Goal: Task Accomplishment & Management: Complete application form

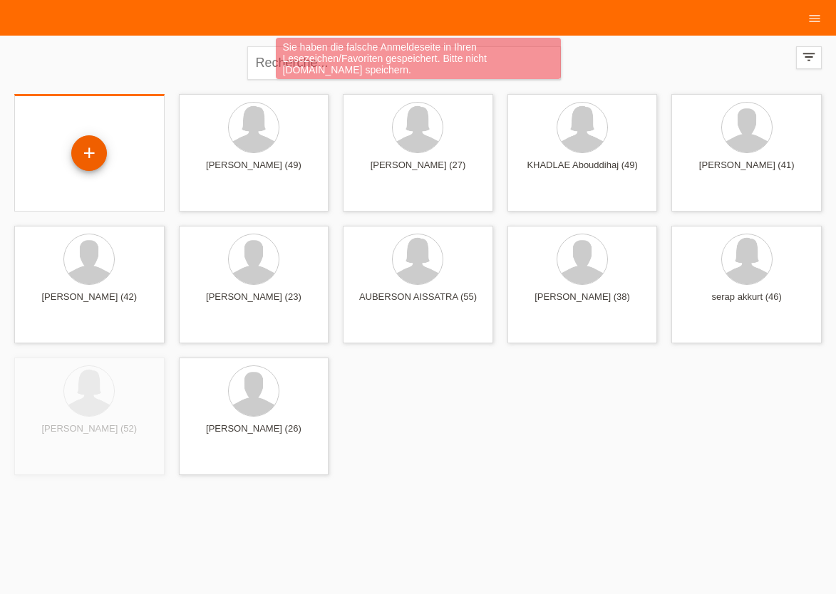
click at [86, 153] on div "+" at bounding box center [89, 153] width 36 height 36
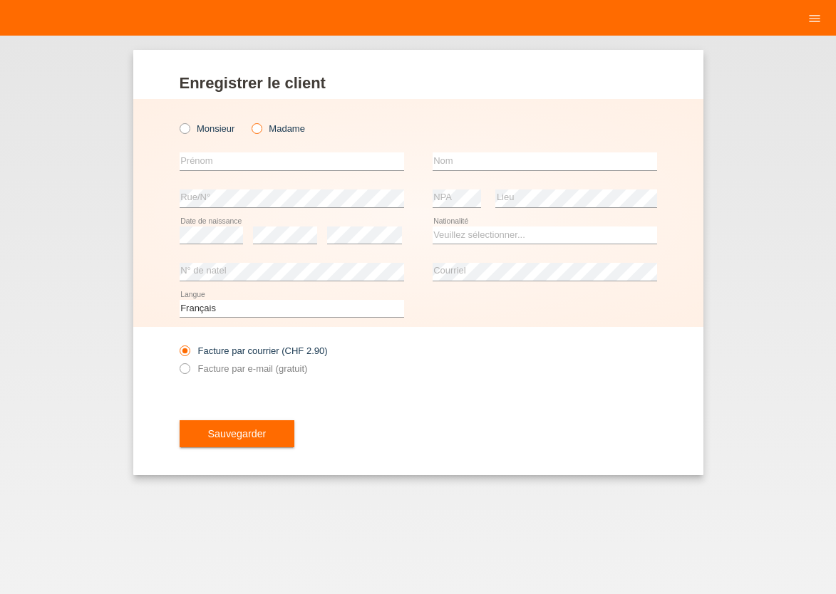
click at [249, 121] on icon at bounding box center [249, 121] width 0 height 0
click at [255, 129] on input "Madame" at bounding box center [255, 127] width 9 height 9
radio input "true"
click at [251, 151] on div "error Prénom" at bounding box center [292, 161] width 224 height 37
click at [249, 161] on input "text" at bounding box center [292, 161] width 224 height 18
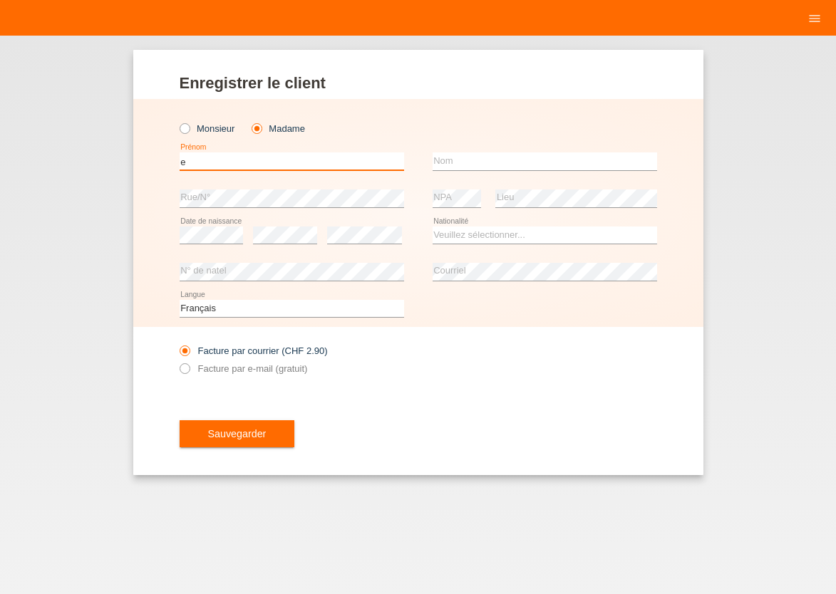
type input "e"
drag, startPoint x: 227, startPoint y: 157, endPoint x: 78, endPoint y: 157, distance: 148.9
click at [180, 157] on input "e" at bounding box center [292, 161] width 224 height 18
type input "EVANILDE"
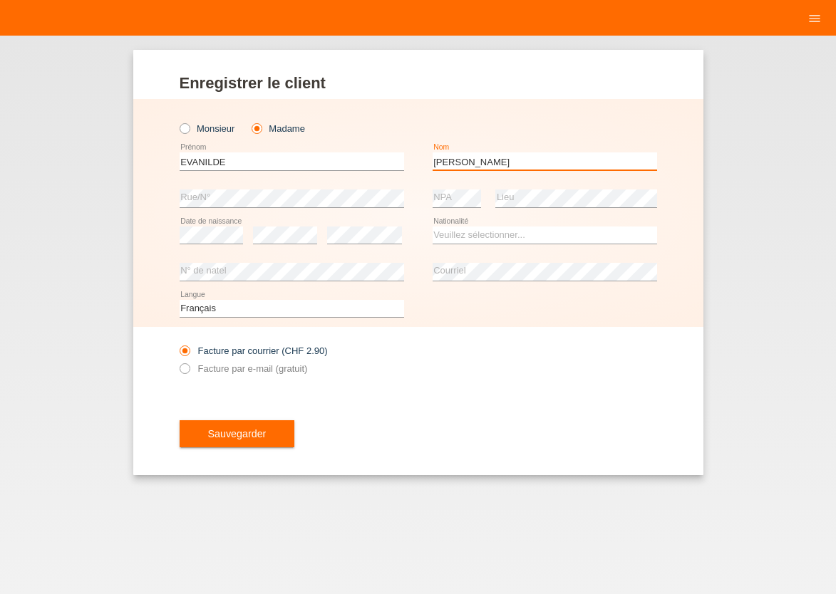
type input "[PERSON_NAME]"
click at [432, 227] on select "Veuillez sélectionner... Suisse Allemagne Autriche Liechtenstein ------------ A…" at bounding box center [544, 235] width 224 height 17
select select "FR"
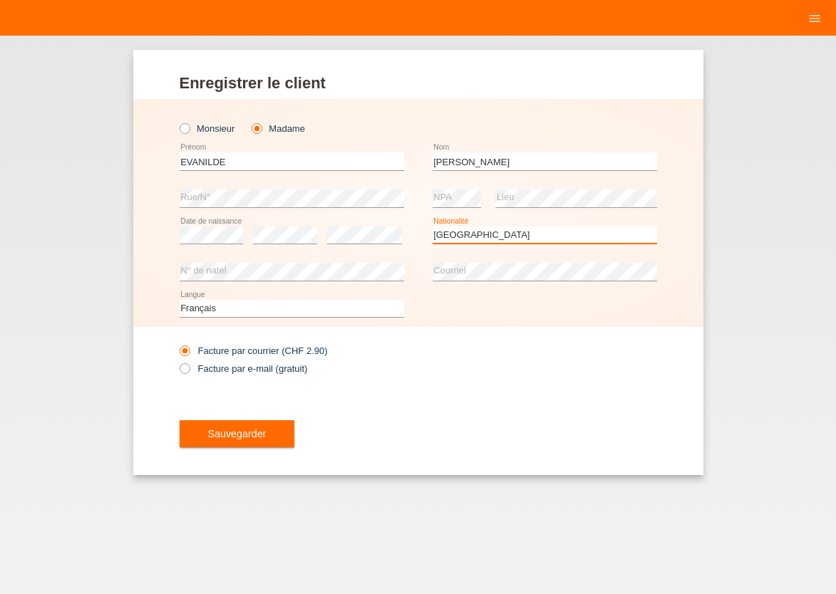
click at [0, 0] on option "France" at bounding box center [0, 0] width 0 height 0
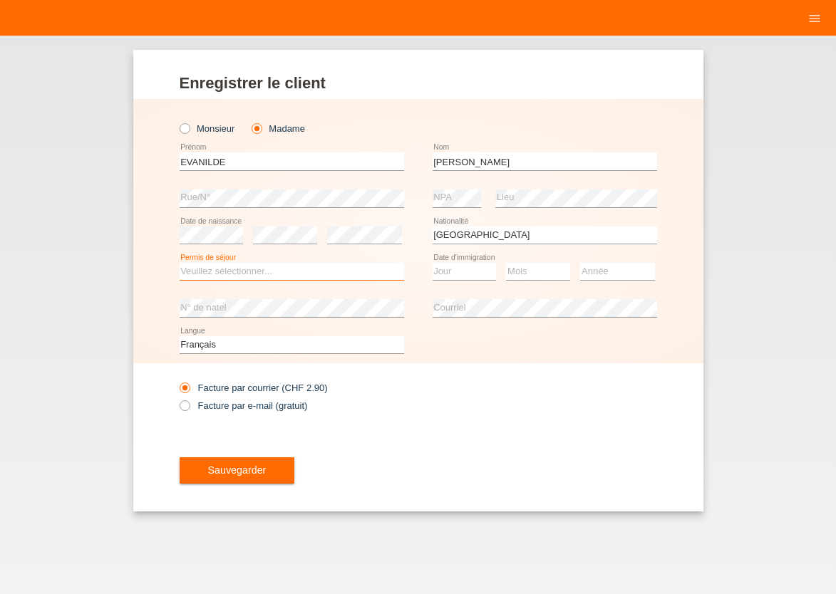
click at [180, 263] on select "Veuillez sélectionner... C B B - Statut de réfugié Autre" at bounding box center [292, 271] width 224 height 17
select select "C"
click at [0, 0] on option "C" at bounding box center [0, 0] width 0 height 0
click at [432, 263] on select "Jour 01 02 03 04 05 06 07 08 09 10 11" at bounding box center [464, 271] width 64 height 17
select select "18"
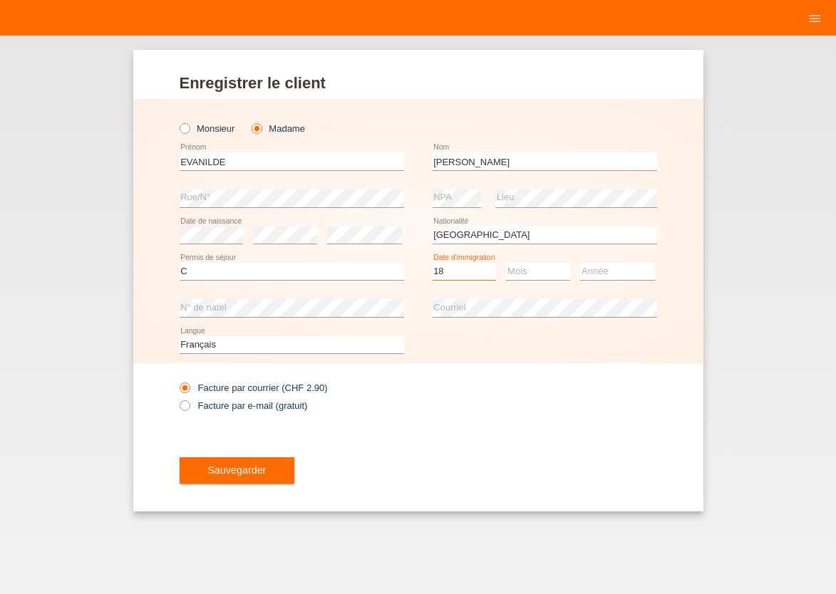
click at [0, 0] on option "18" at bounding box center [0, 0] width 0 height 0
select select "10"
select select "2018"
click at [177, 397] on icon at bounding box center [177, 397] width 0 height 0
click at [189, 405] on input "Facture par e-mail (gratuit)" at bounding box center [184, 409] width 9 height 18
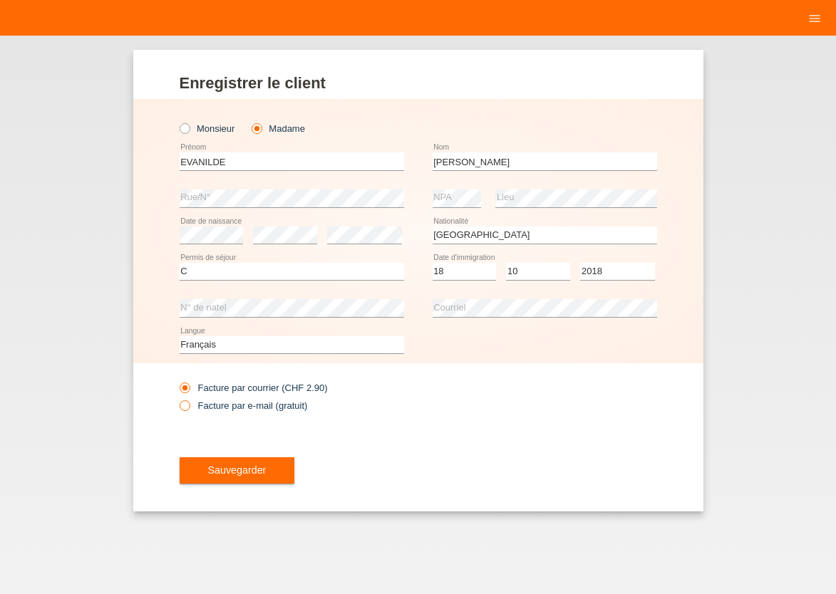
radio input "true"
click at [214, 465] on button "Sauvegarder" at bounding box center [237, 470] width 115 height 27
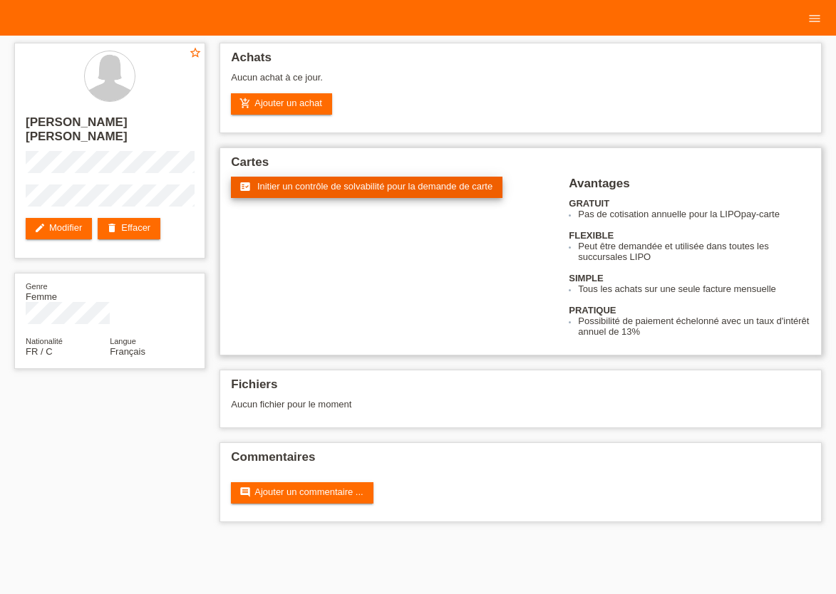
click at [343, 185] on span "Initier un contrôle de solvabilité pour la demande de carte" at bounding box center [374, 186] width 235 height 11
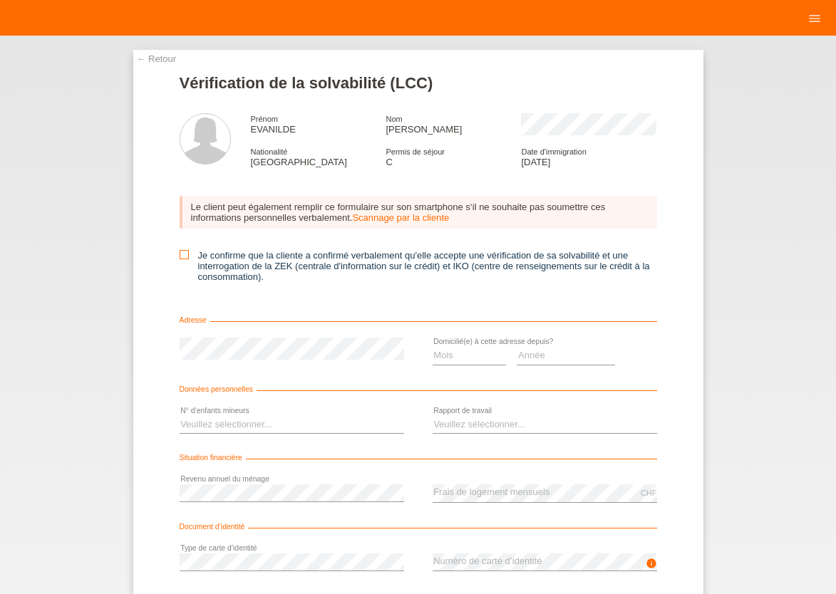
click at [180, 257] on icon at bounding box center [184, 254] width 9 height 9
click at [180, 257] on input "Je confirme que la cliente a confirmé verbalement qu'elle accepte une vérificat…" at bounding box center [184, 254] width 9 height 9
checkbox input "true"
click at [432, 347] on select "Mois 01 02 03 04 05 06 07 08 09 10" at bounding box center [469, 355] width 74 height 17
select select "02"
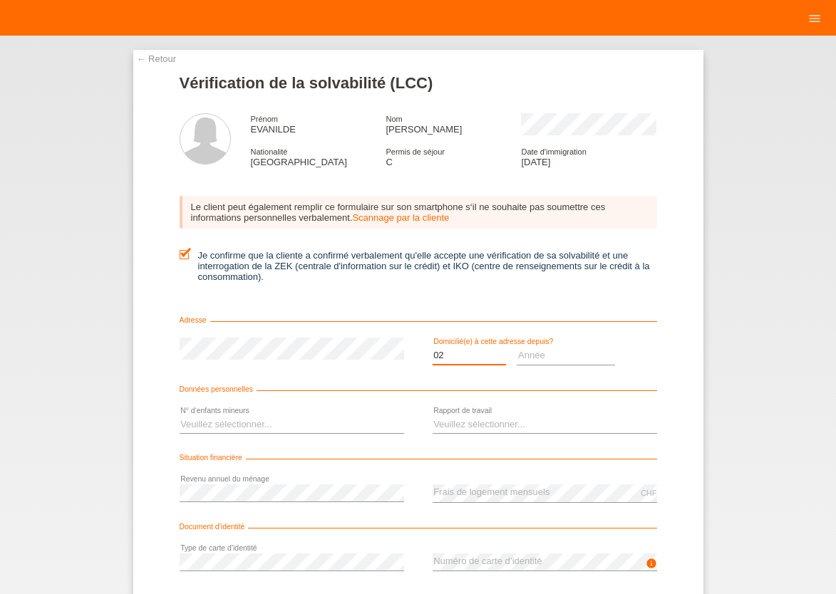
click at [0, 0] on option "02" at bounding box center [0, 0] width 0 height 0
click at [516, 347] on select "Année 2025 2024 2023 2022 2021 2020 2019 2018 2017 2016 2015 2014 2013 2012 201…" at bounding box center [565, 355] width 98 height 17
select select "2023"
click at [0, 0] on option "2023" at bounding box center [0, 0] width 0 height 0
click at [180, 416] on select "Veuillez sélectionner... 0 1 2 3 4 5 6 7 8 9" at bounding box center [292, 424] width 224 height 17
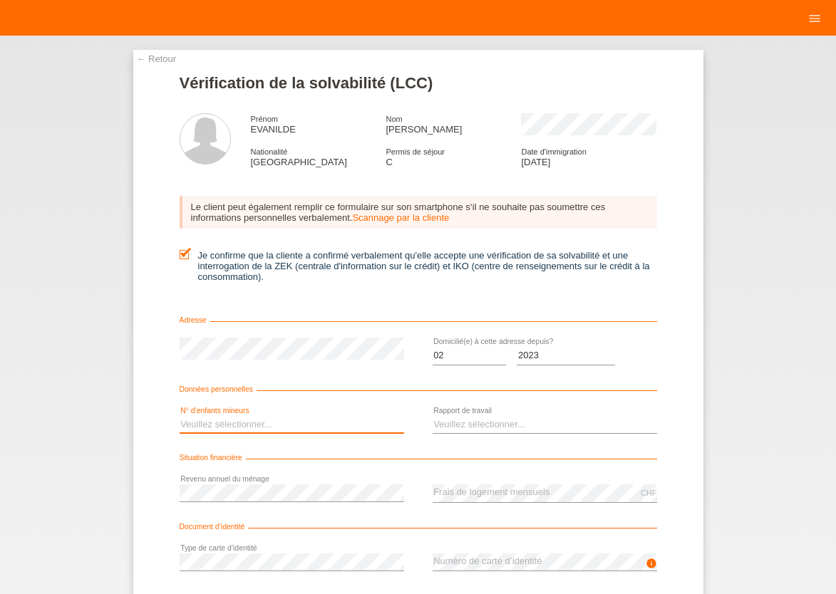
select select "0"
click at [0, 0] on option "0" at bounding box center [0, 0] width 0 height 0
click at [432, 416] on select "Veuillez sélectionner... A durée indéterminée A durée déterminée Apprenti/étudi…" at bounding box center [544, 424] width 224 height 17
select select "UNLIMITED"
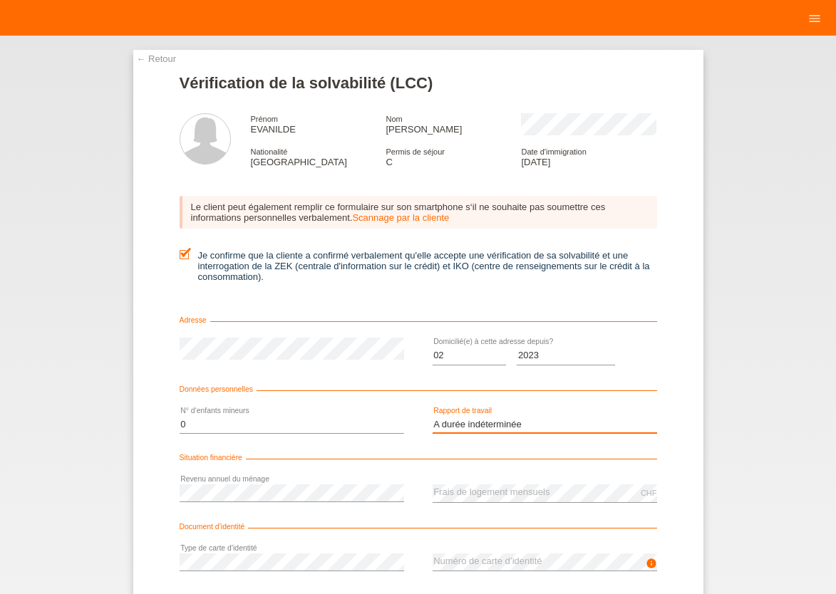
click at [0, 0] on option "A durée indéterminée" at bounding box center [0, 0] width 0 height 0
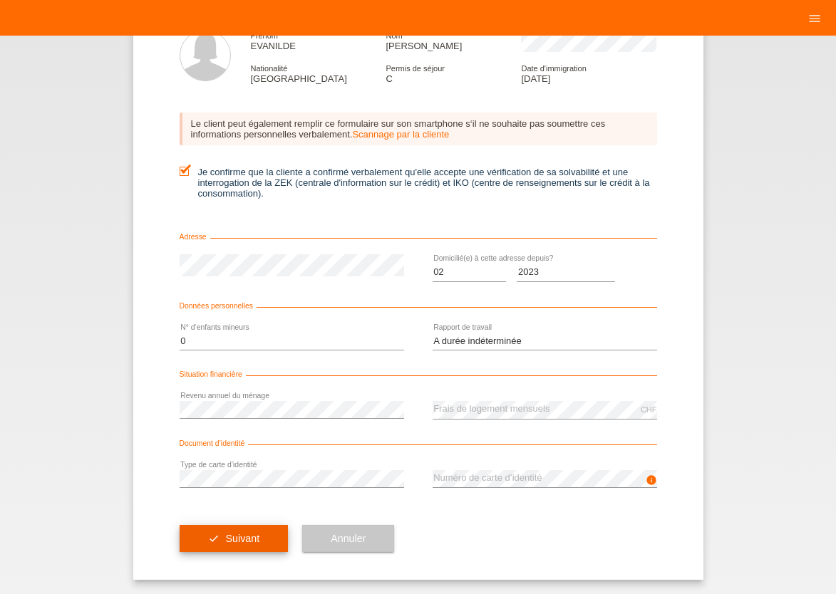
click at [227, 542] on span "Suivant" at bounding box center [242, 538] width 34 height 11
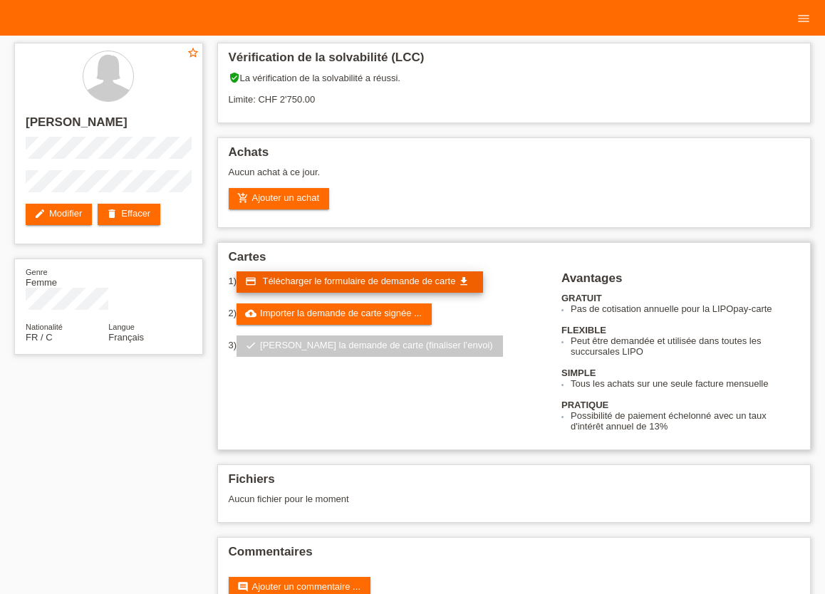
click at [336, 282] on span "Télécharger le formulaire de demande de carte" at bounding box center [358, 281] width 193 height 11
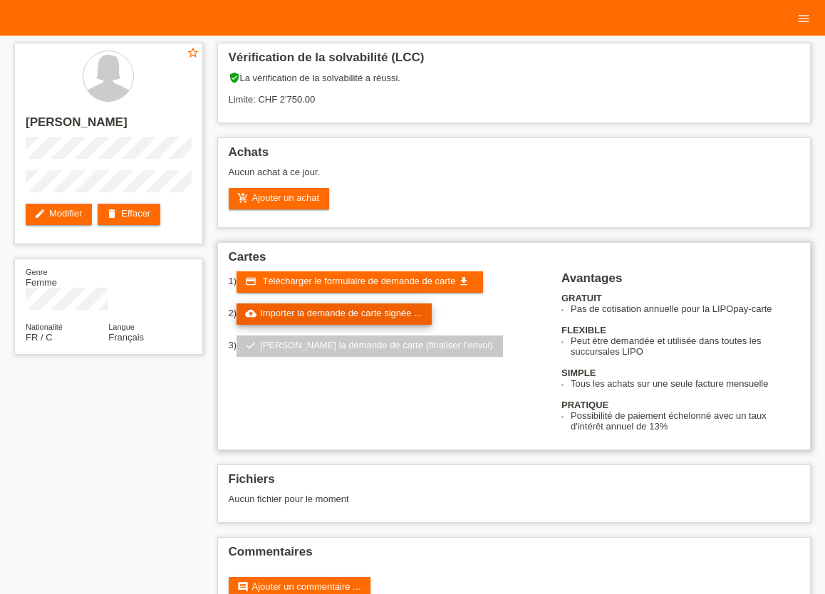
click at [318, 321] on link "cloud_upload Importer la demande de carte signée ..." at bounding box center [334, 313] width 195 height 21
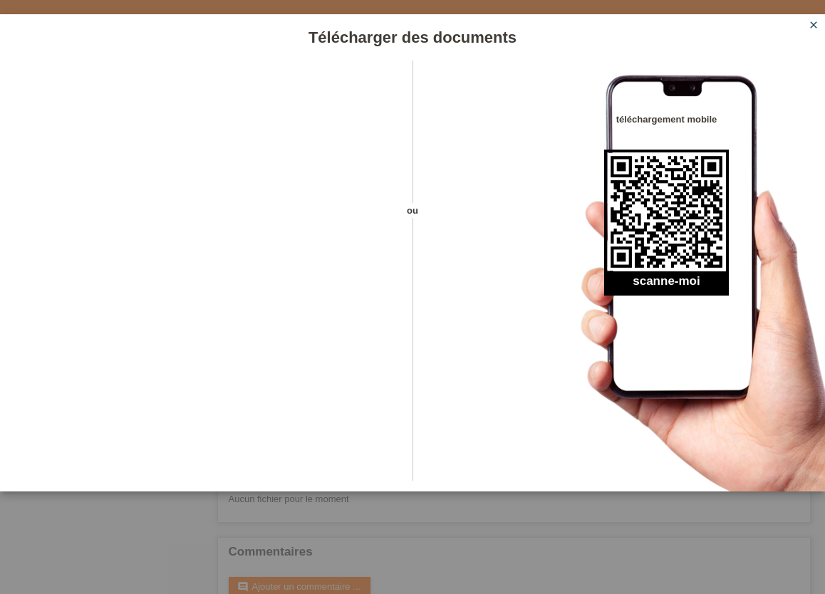
click at [812, 26] on icon "close" at bounding box center [813, 24] width 11 height 11
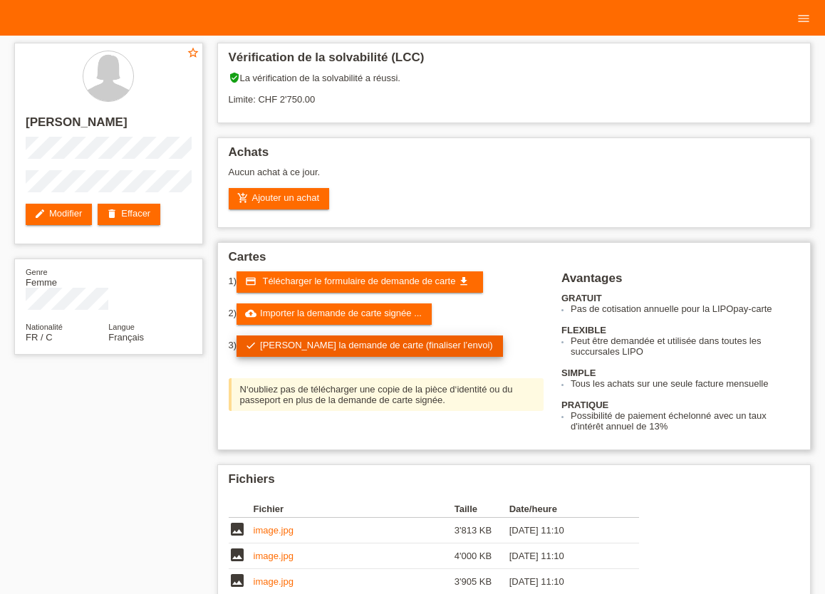
click at [365, 353] on link "check Soumettre la demande de carte (finaliser l’envoi)" at bounding box center [370, 346] width 266 height 21
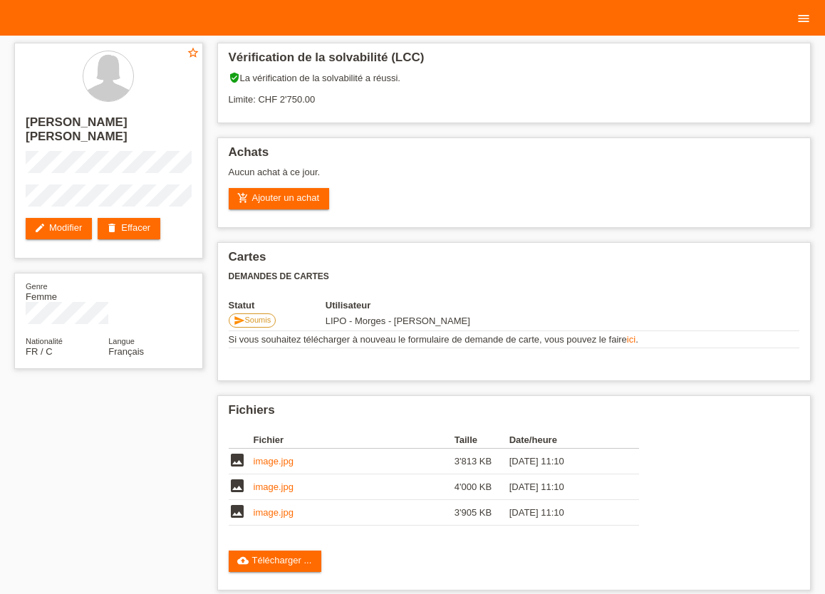
click at [809, 17] on icon "menu" at bounding box center [803, 18] width 14 height 14
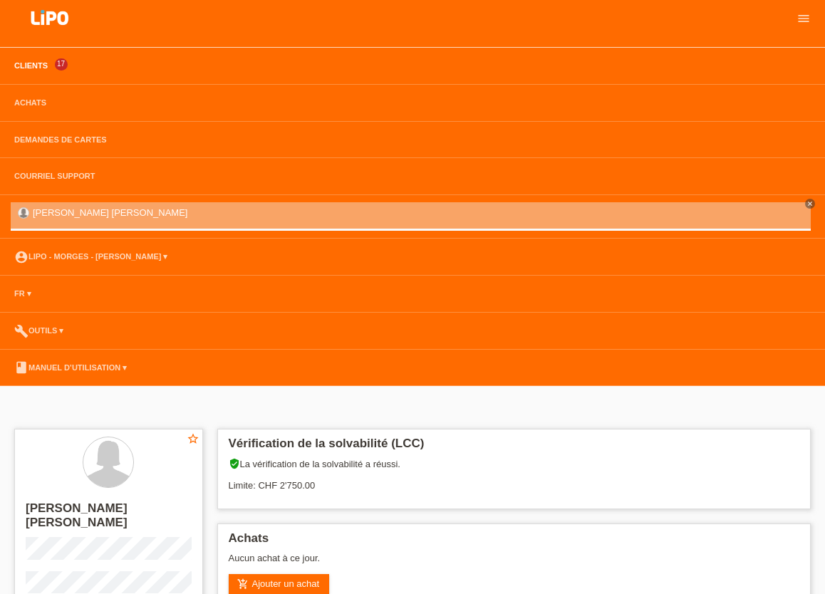
click at [36, 63] on link "Clients" at bounding box center [31, 65] width 48 height 9
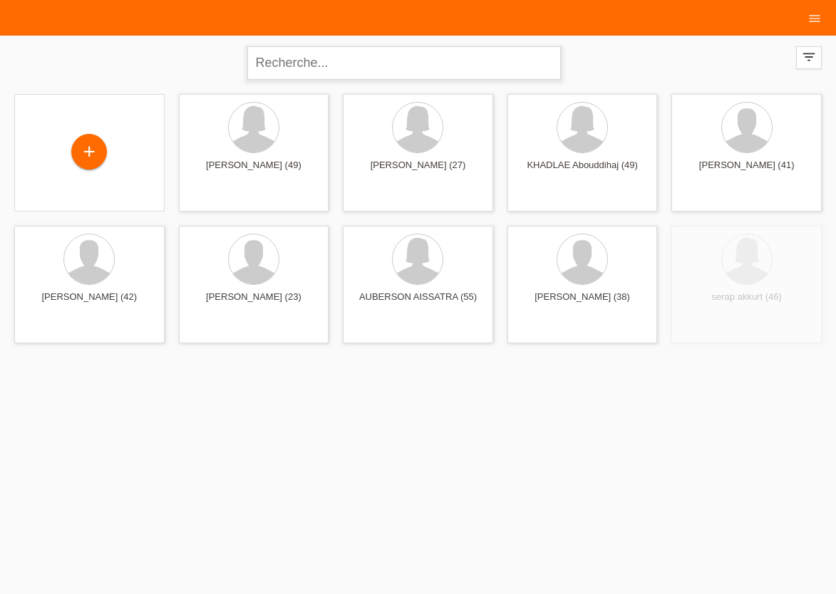
click at [299, 66] on input "text" at bounding box center [403, 62] width 313 height 33
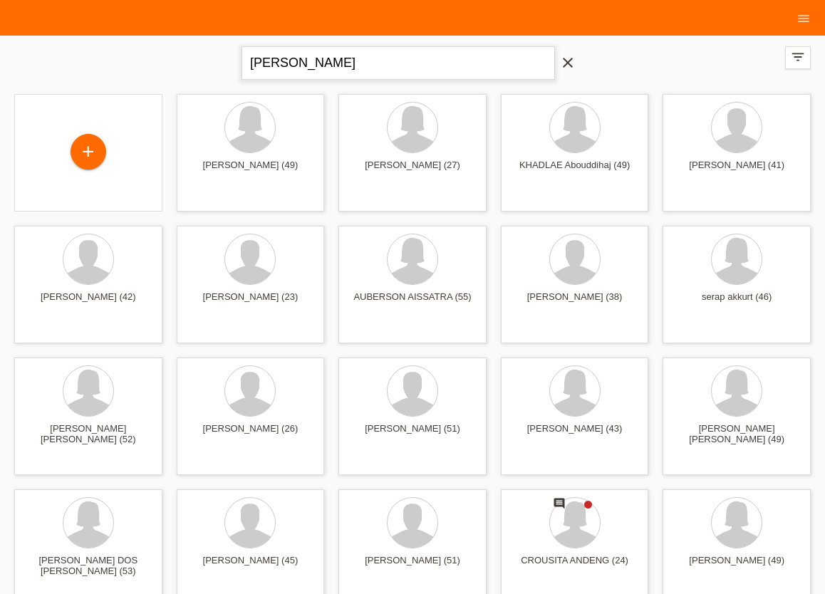
type input "MORTIER JULIE"
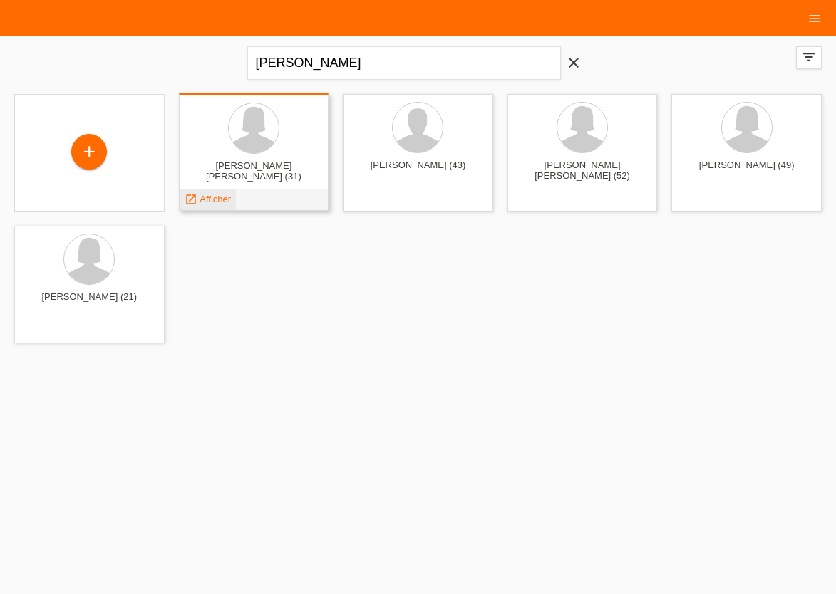
click at [224, 200] on span "Afficher" at bounding box center [214, 199] width 31 height 11
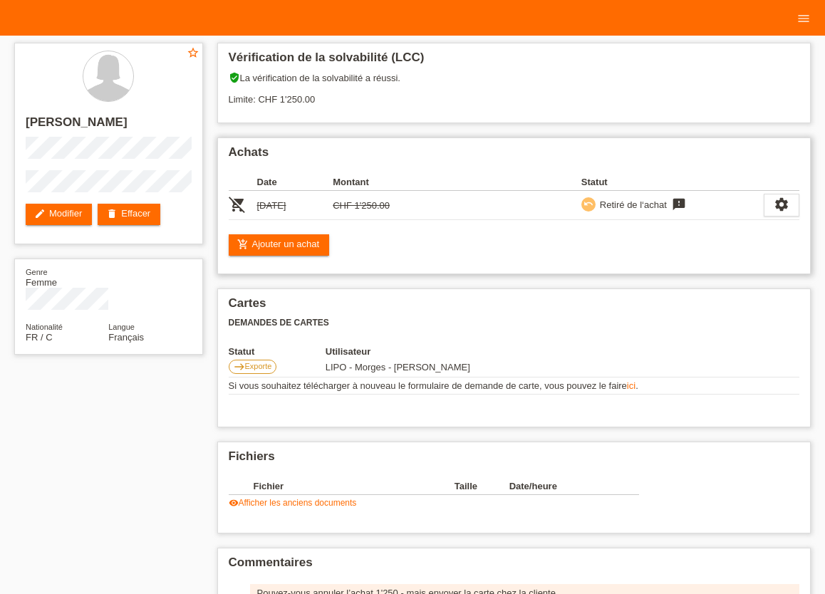
click at [372, 208] on td "CHF 1'250.00" at bounding box center [371, 205] width 76 height 29
click at [432, 224] on div "Achats Date Montant Statut remove_shopping_cart 09.08.2025 CHF 1'250.00 undo fe…" at bounding box center [514, 205] width 594 height 137
click at [631, 206] on div "Retiré de l‘achat" at bounding box center [631, 204] width 71 height 15
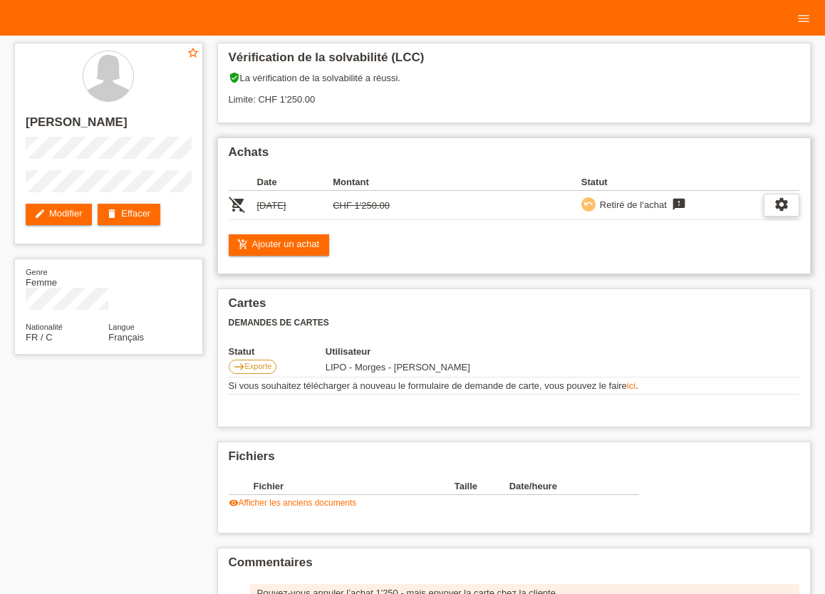
click at [784, 206] on icon "settings" at bounding box center [782, 205] width 16 height 16
click at [783, 206] on icon "settings" at bounding box center [782, 205] width 16 height 16
click at [277, 248] on link "add_shopping_cart Ajouter un achat" at bounding box center [279, 244] width 101 height 21
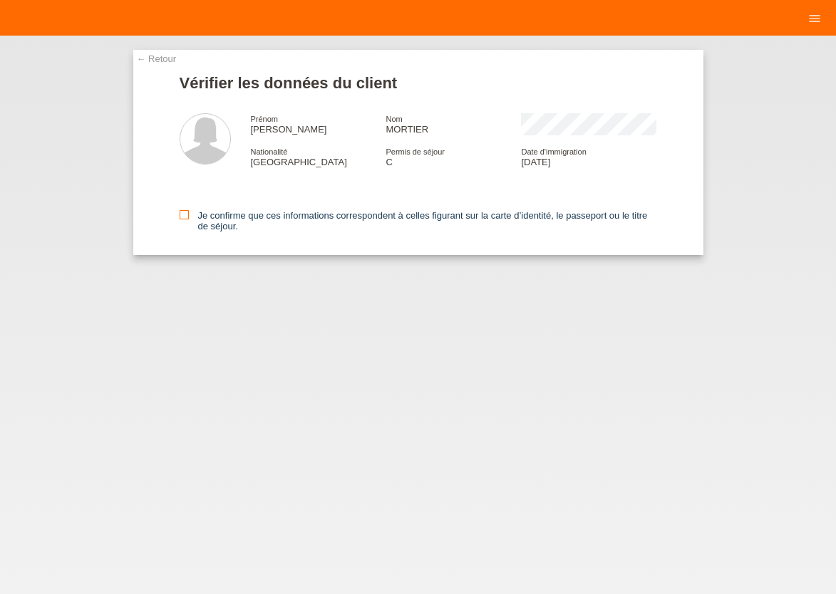
click at [180, 219] on icon at bounding box center [184, 214] width 9 height 9
click at [180, 219] on input "Je confirme que ces informations correspondent à celles figurant sur la carte d…" at bounding box center [184, 214] width 9 height 9
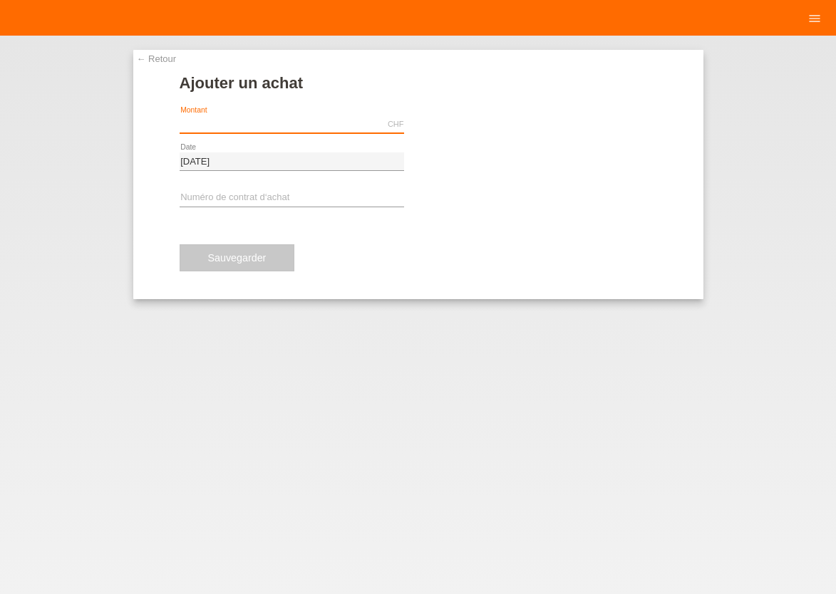
click at [259, 125] on input "text" at bounding box center [292, 124] width 224 height 18
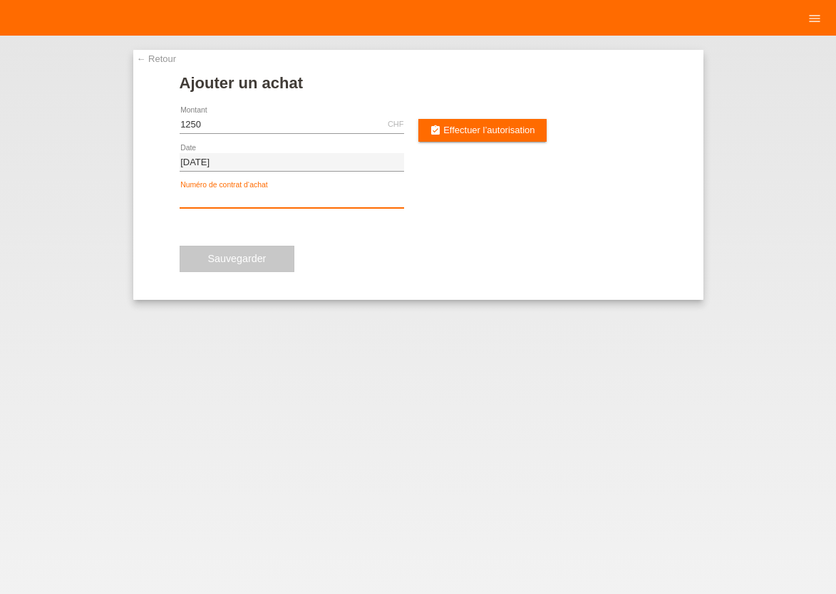
type input "1250.00"
click at [197, 202] on input "text" at bounding box center [292, 199] width 224 height 18
type input "XU0D8V"
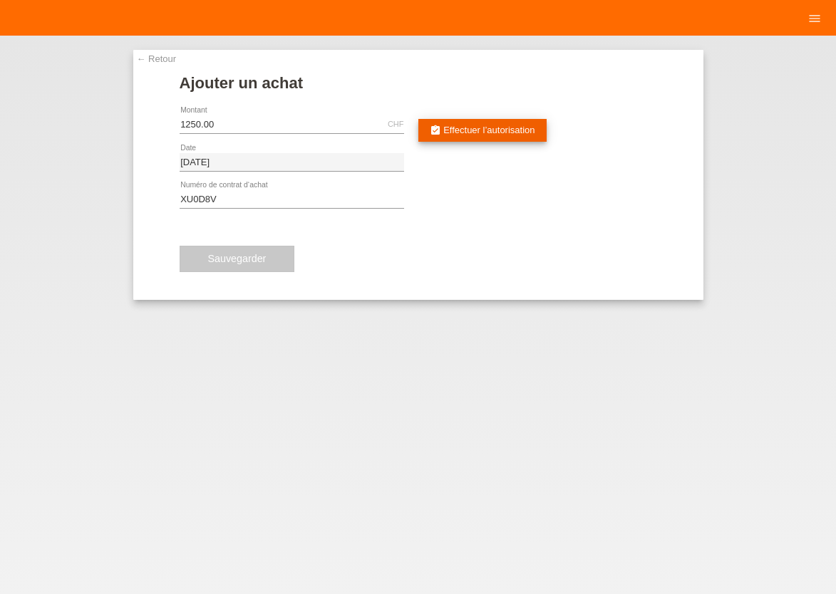
click at [497, 130] on span "Effectuer l’autorisation" at bounding box center [488, 130] width 91 height 11
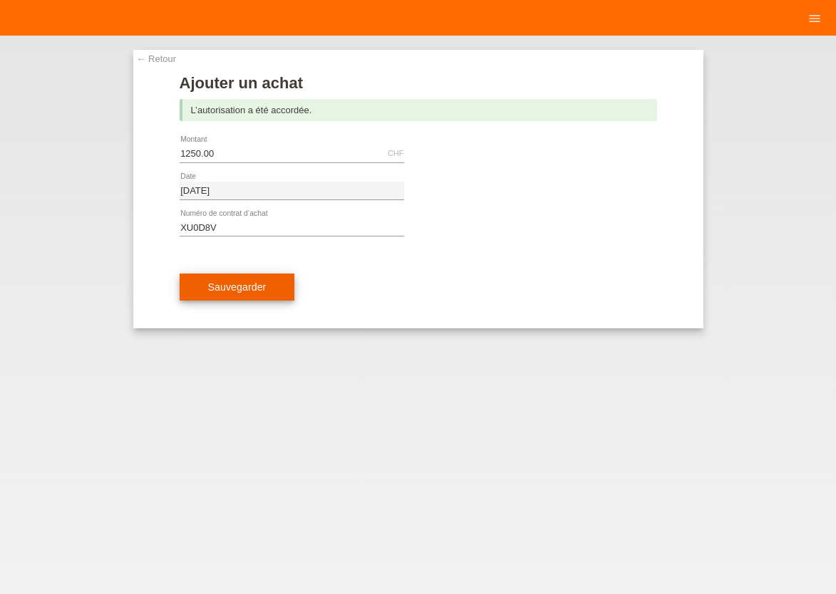
click at [239, 292] on span "Sauvegarder" at bounding box center [237, 286] width 58 height 11
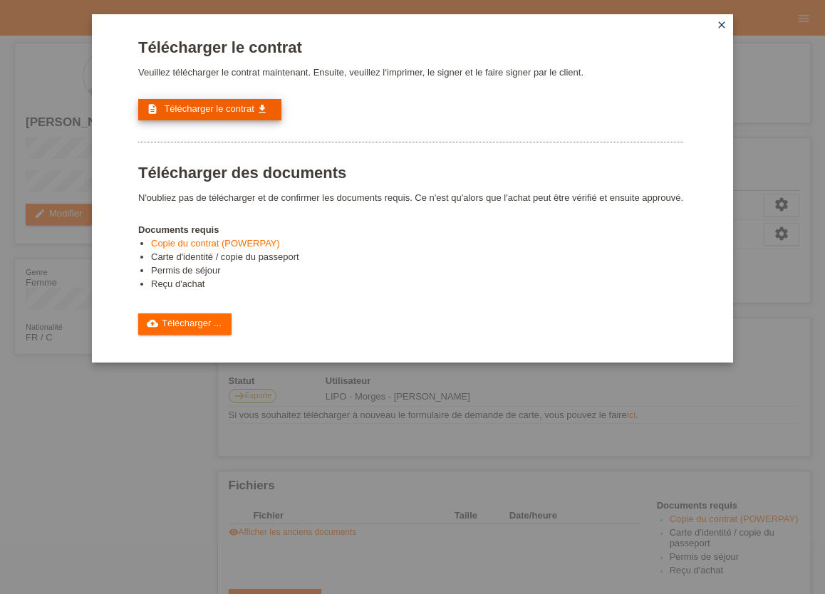
click at [229, 109] on span "Télécharger le contrat" at bounding box center [209, 108] width 90 height 11
click at [44, 62] on div "Télécharger le contrat Veuillez télécharger le contrat maintenant. Ensuite, veu…" at bounding box center [412, 297] width 825 height 594
click at [725, 27] on icon "close" at bounding box center [721, 24] width 11 height 11
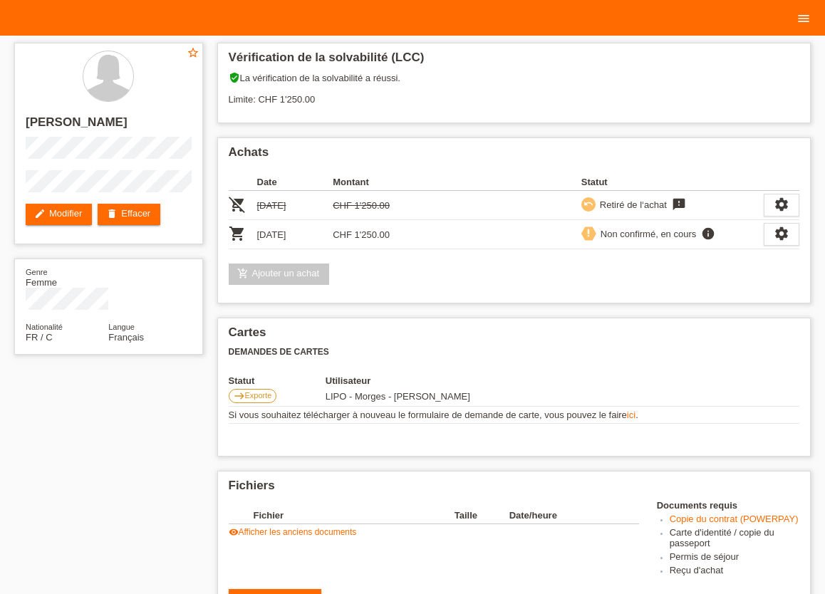
click at [806, 13] on icon "menu" at bounding box center [803, 18] width 14 height 14
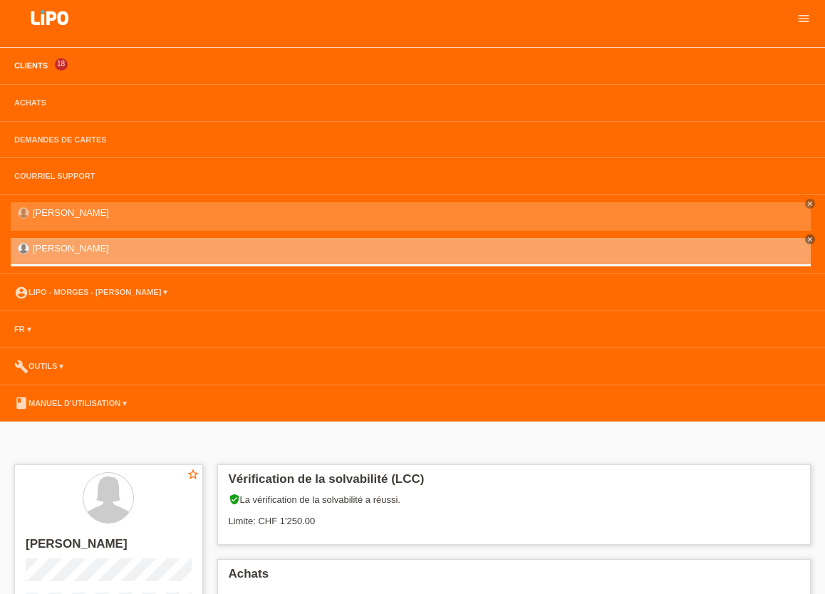
click at [28, 67] on link "Clients" at bounding box center [31, 65] width 48 height 9
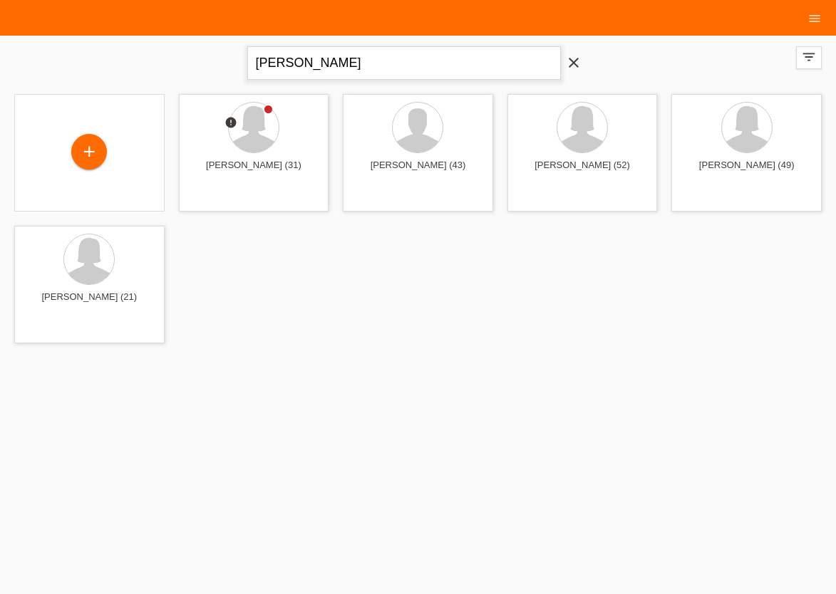
drag, startPoint x: 367, startPoint y: 75, endPoint x: 141, endPoint y: 68, distance: 225.9
click at [247, 68] on input "[PERSON_NAME]" at bounding box center [403, 62] width 313 height 33
type input "EVANILDE"
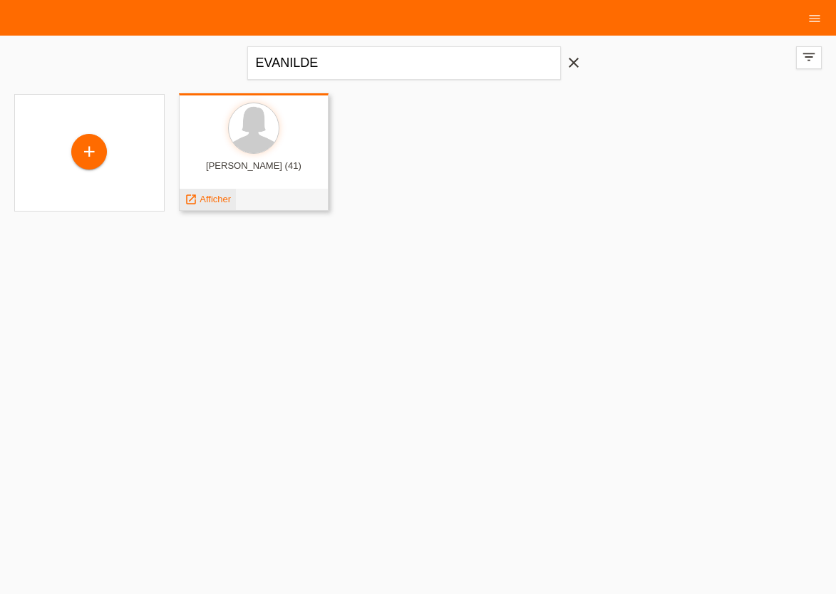
click at [217, 205] on div "launch Afficher" at bounding box center [208, 199] width 56 height 21
click at [208, 206] on div "launch Afficher" at bounding box center [208, 199] width 56 height 21
click at [214, 208] on div "launch Afficher" at bounding box center [208, 199] width 56 height 21
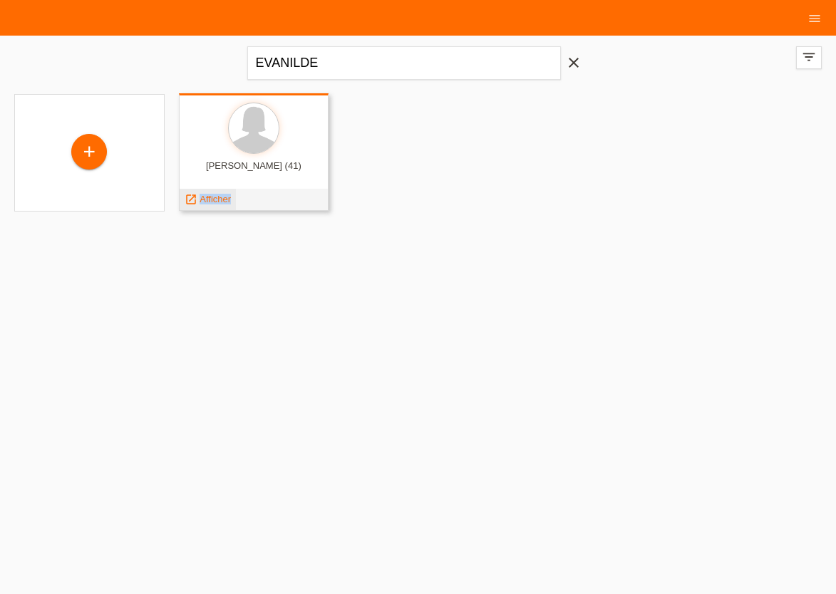
click at [215, 200] on span "Afficher" at bounding box center [214, 199] width 31 height 11
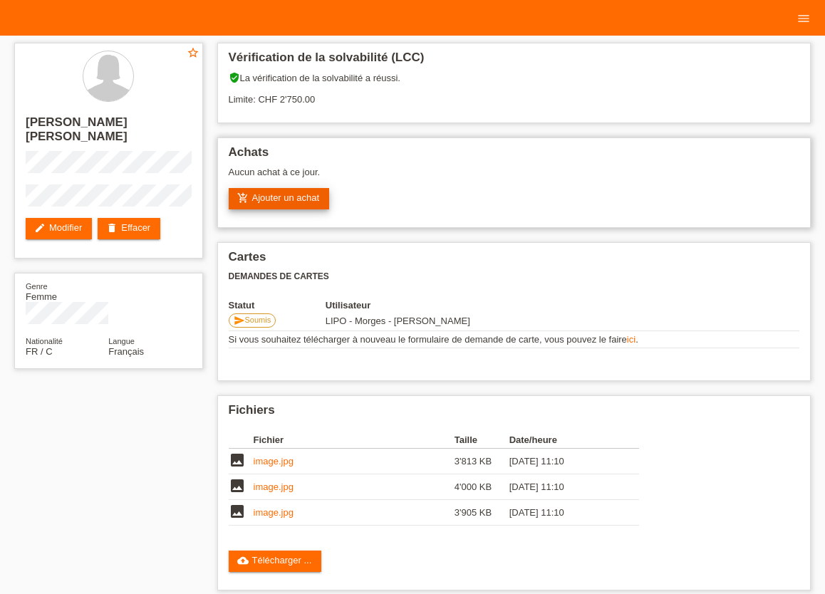
click at [273, 200] on link "add_shopping_cart Ajouter un achat" at bounding box center [279, 198] width 101 height 21
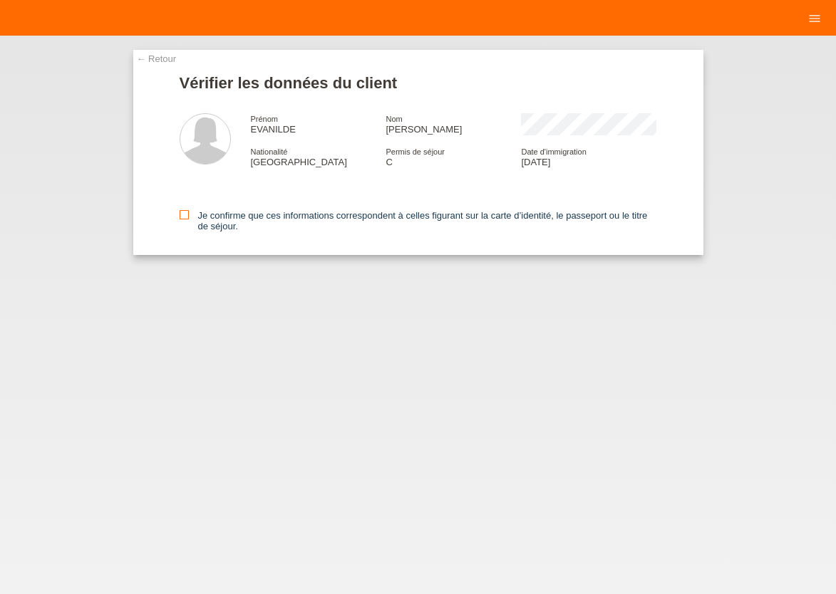
click at [187, 214] on icon at bounding box center [184, 214] width 9 height 9
click at [182, 218] on icon at bounding box center [184, 214] width 9 height 9
click at [182, 218] on input "Je confirme que ces informations correspondent à celles figurant sur la carte d…" at bounding box center [184, 214] width 9 height 9
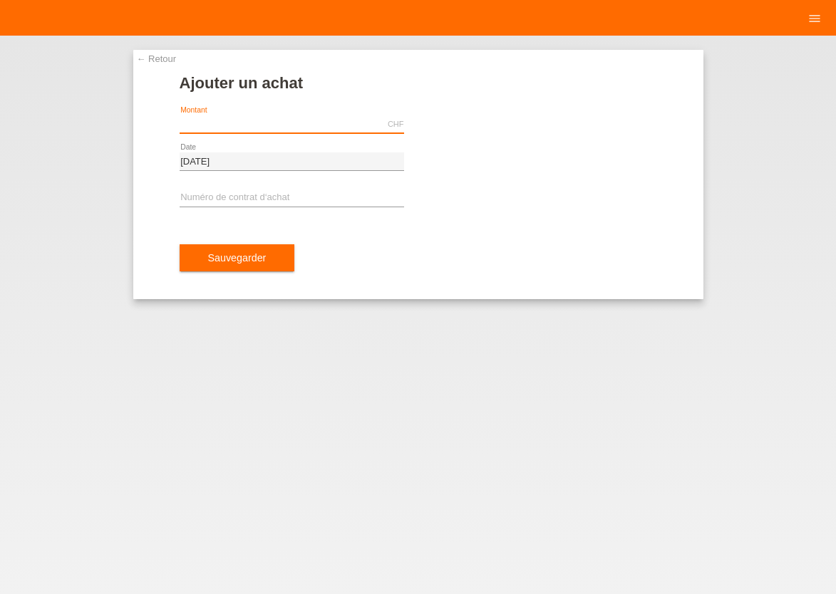
click at [236, 125] on input "text" at bounding box center [292, 124] width 224 height 18
type input "1048.50"
click at [225, 193] on input "text" at bounding box center [292, 198] width 224 height 18
type input "x"
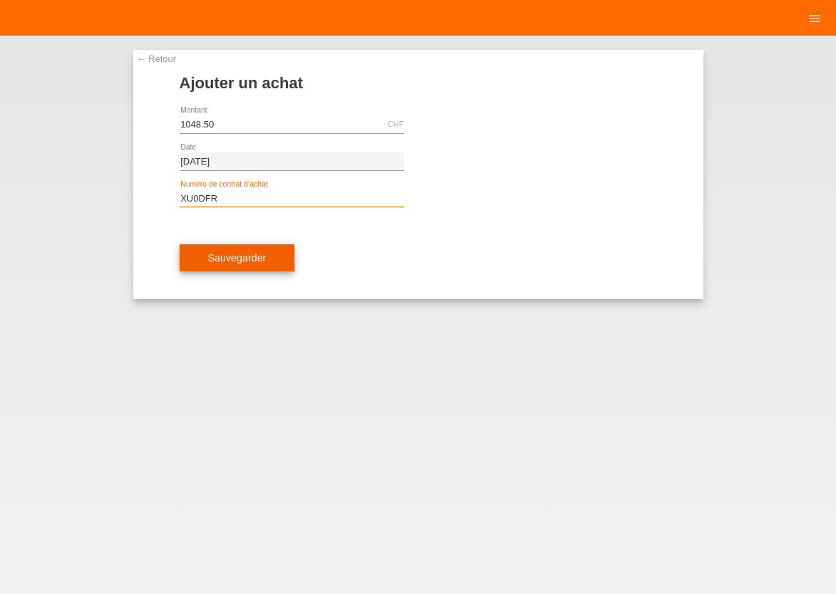
type input "XU0DFR"
click at [229, 255] on span "Sauvegarder" at bounding box center [237, 257] width 58 height 11
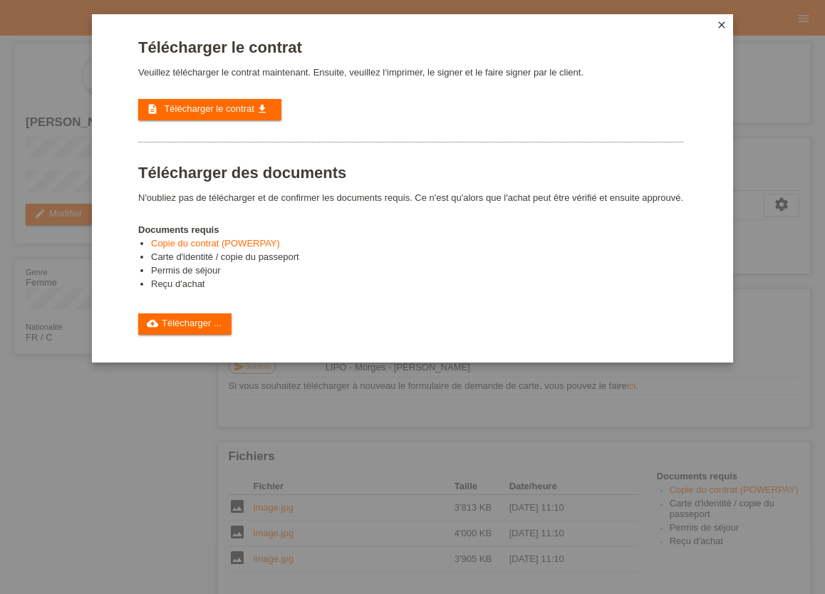
click at [243, 264] on li "Carte d'identité / copie du passeport" at bounding box center [417, 258] width 532 height 14
click at [215, 117] on link "description Télécharger le contrat get_app" at bounding box center [209, 109] width 143 height 21
click at [180, 335] on link "cloud_upload Télécharger ..." at bounding box center [184, 323] width 93 height 21
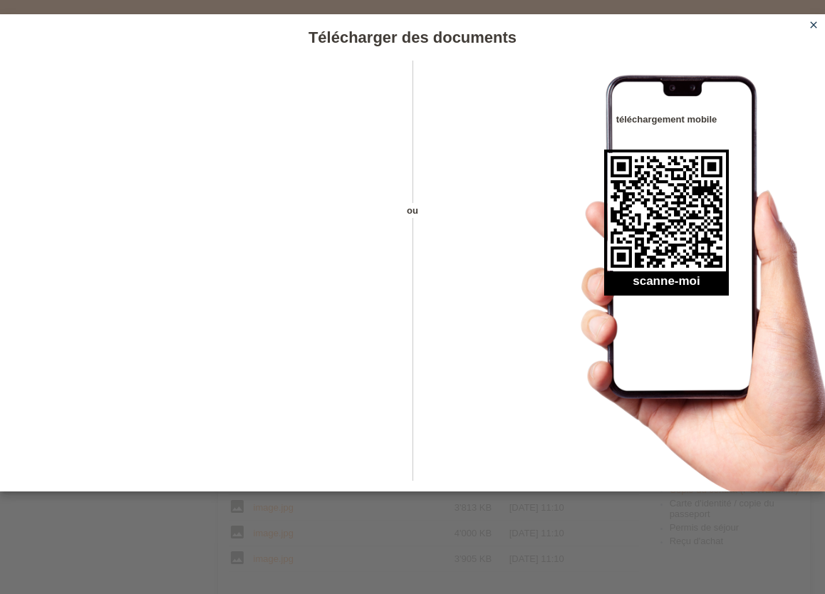
click at [812, 28] on icon "close" at bounding box center [813, 24] width 11 height 11
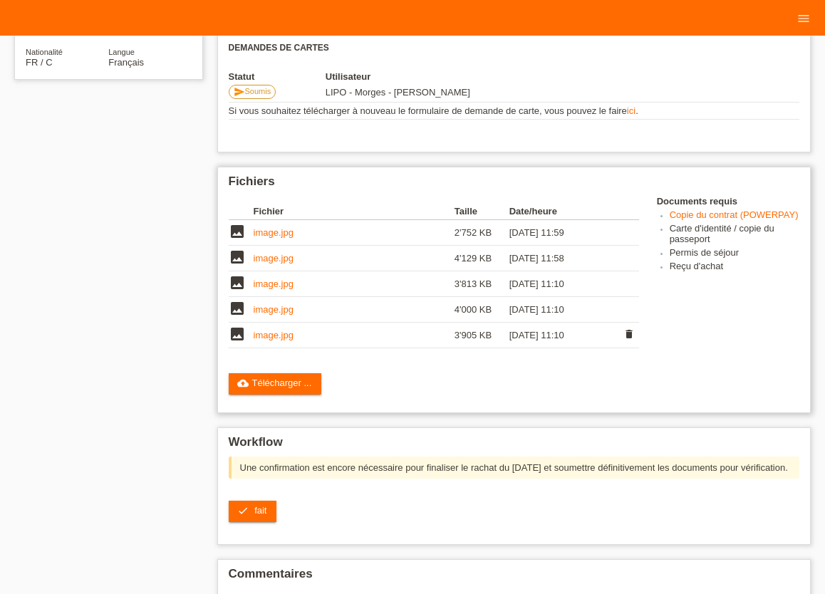
scroll to position [353, 0]
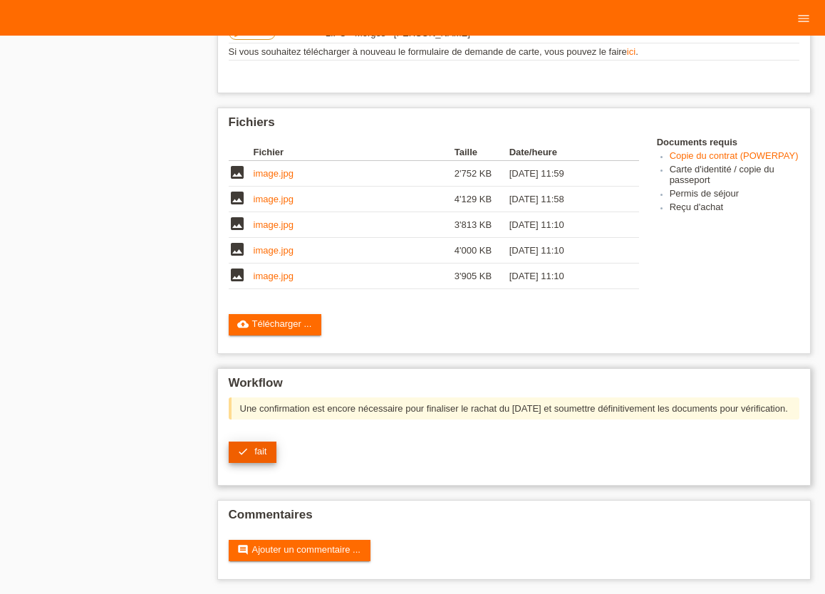
click at [259, 451] on span "fait" at bounding box center [260, 451] width 12 height 11
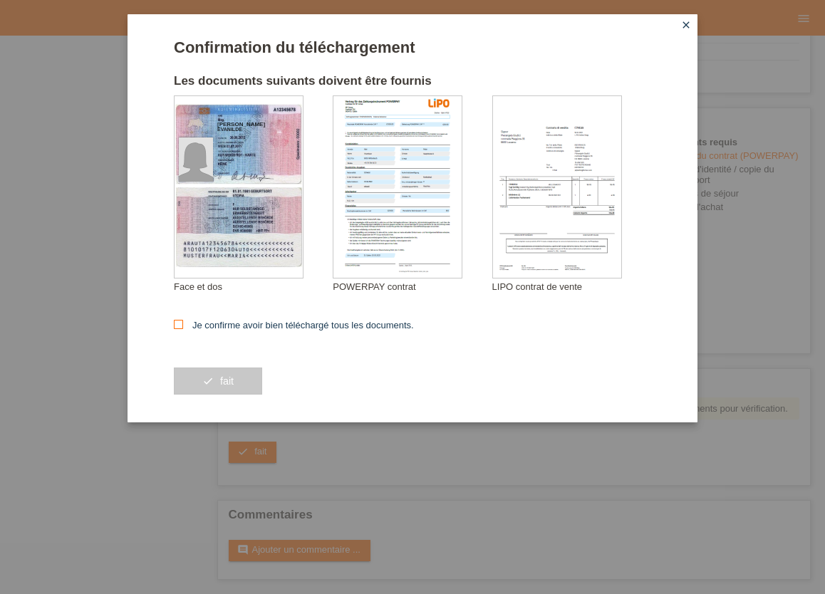
click at [180, 328] on icon at bounding box center [178, 324] width 9 height 9
click at [180, 328] on input "Je confirme avoir bien téléchargé tous les documents." at bounding box center [178, 324] width 9 height 9
checkbox input "true"
click at [218, 380] on button "check fait" at bounding box center [218, 381] width 88 height 27
